Goal: Task Accomplishment & Management: Manage account settings

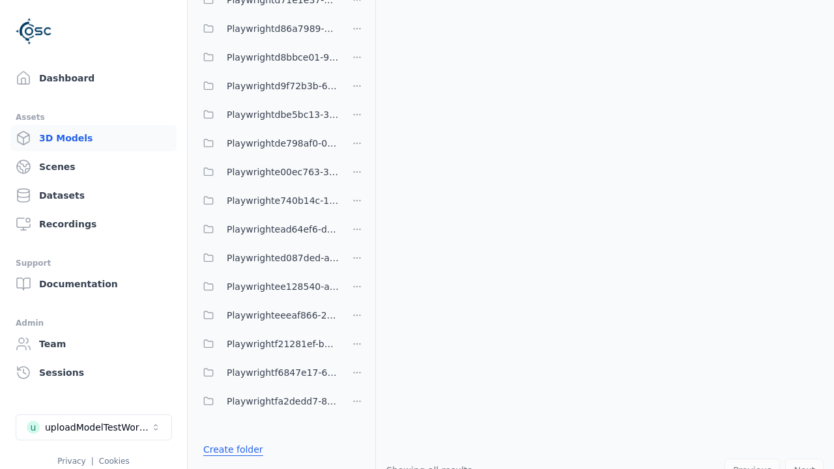
click at [229, 450] on link "Create folder" at bounding box center [233, 449] width 60 height 13
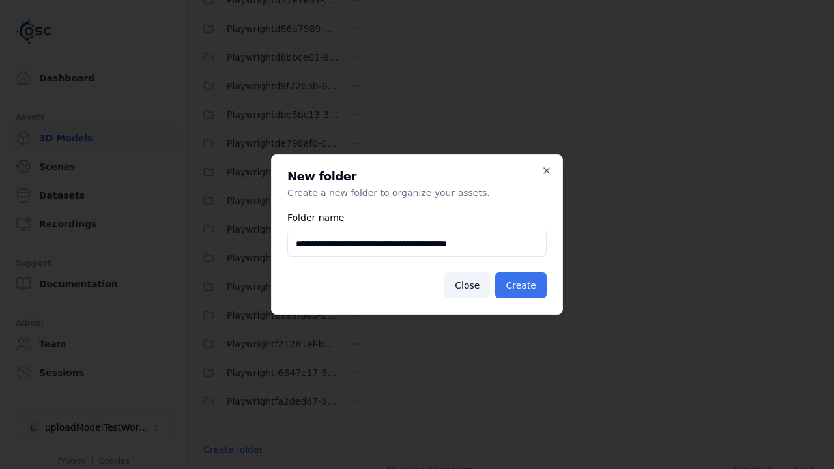
type input "**********"
click at [523, 285] on button "Create" at bounding box center [520, 285] width 51 height 26
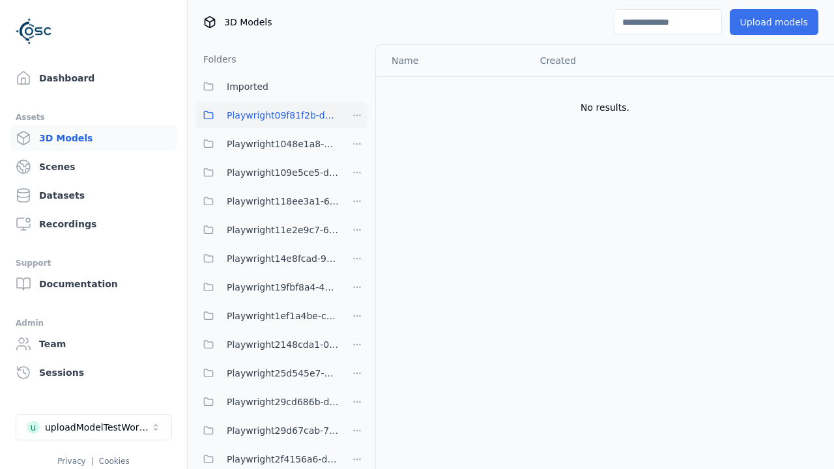
click at [778, 22] on button "Upload models" at bounding box center [774, 22] width 89 height 26
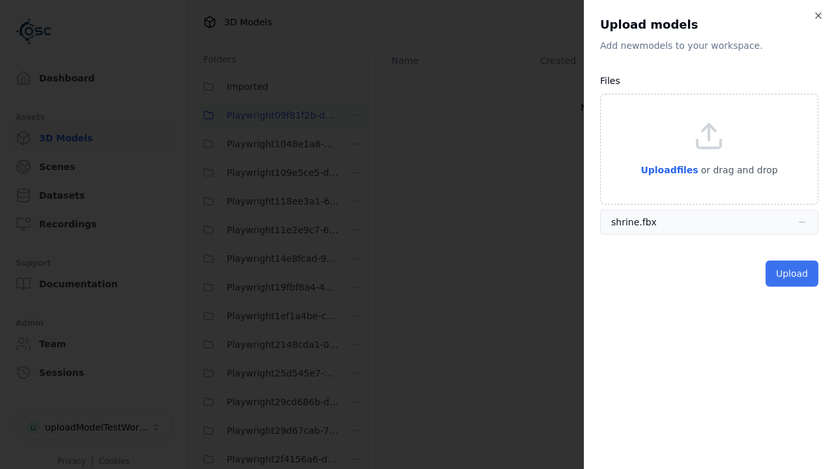
click at [793, 274] on button "Upload" at bounding box center [792, 274] width 53 height 26
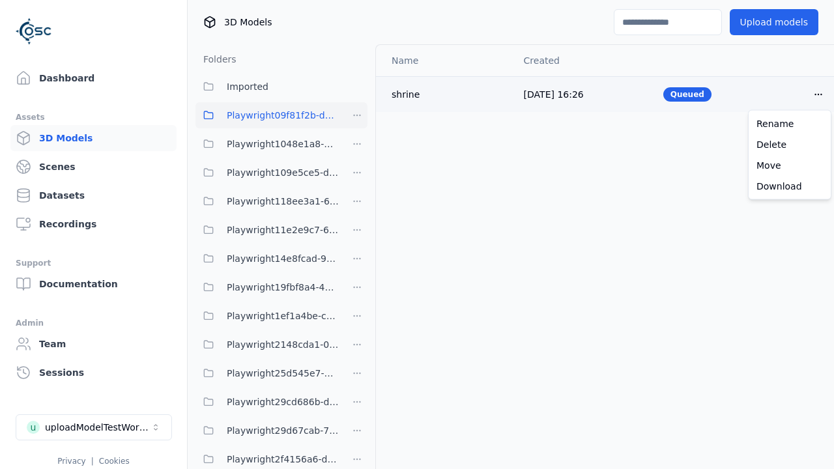
click at [819, 94] on html "Support Dashboard Assets 3D Models Scenes Datasets Recordings Support Documenta…" at bounding box center [417, 234] width 834 height 469
click at [790, 144] on div "Delete" at bounding box center [790, 144] width 77 height 21
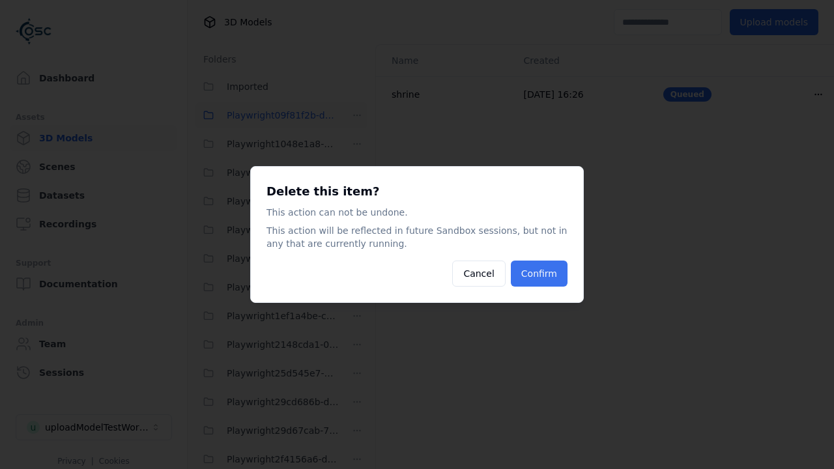
click at [541, 274] on button "Confirm" at bounding box center [539, 274] width 57 height 26
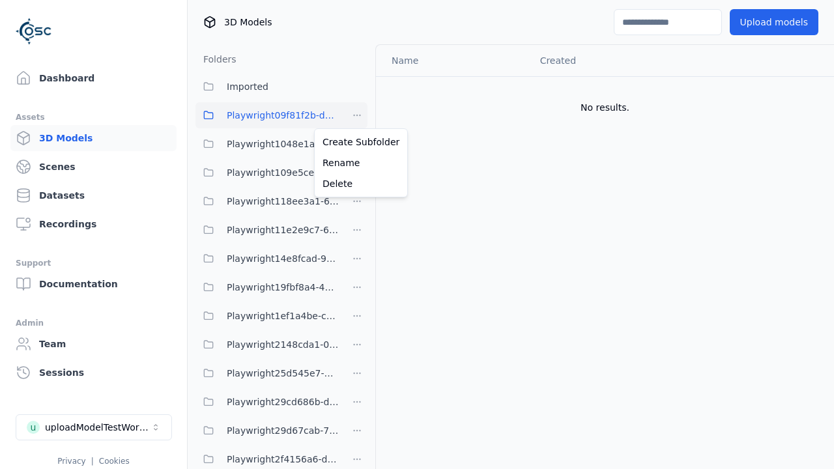
click at [357, 115] on html "Support Dashboard Assets 3D Models Scenes Datasets Recordings Support Documenta…" at bounding box center [417, 234] width 834 height 469
click at [357, 184] on div "Delete" at bounding box center [360, 183] width 87 height 21
